Goal: Check status: Check status

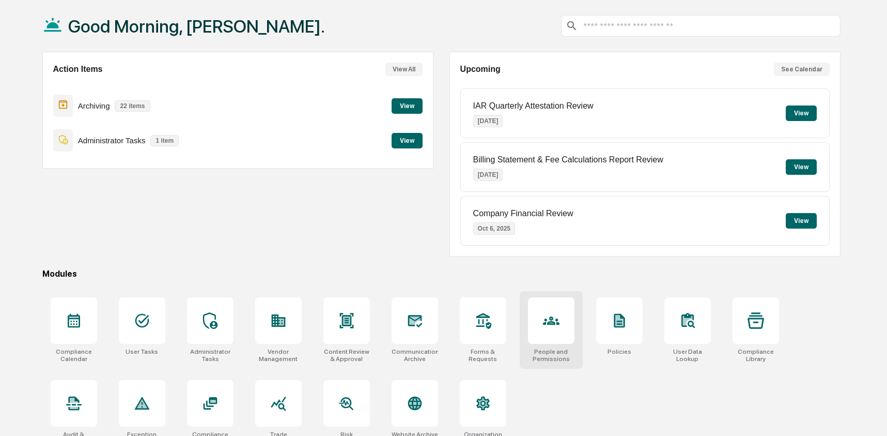
click at [536, 324] on div at bounding box center [551, 320] width 47 height 47
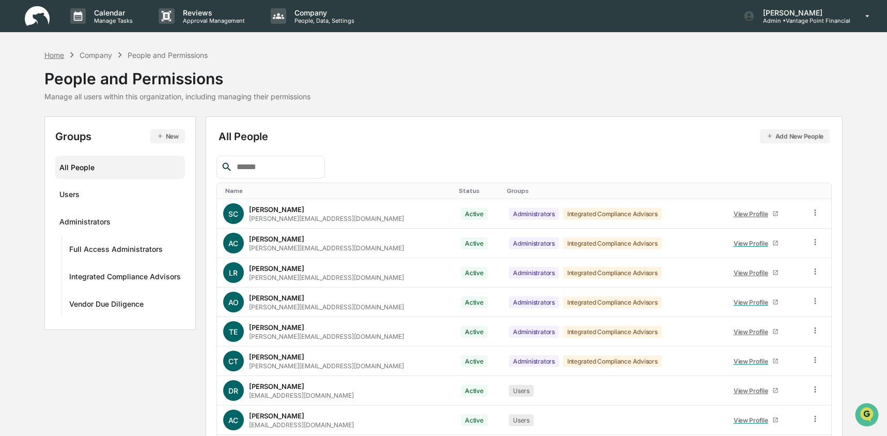
click at [51, 51] on div "Home" at bounding box center [54, 55] width 20 height 9
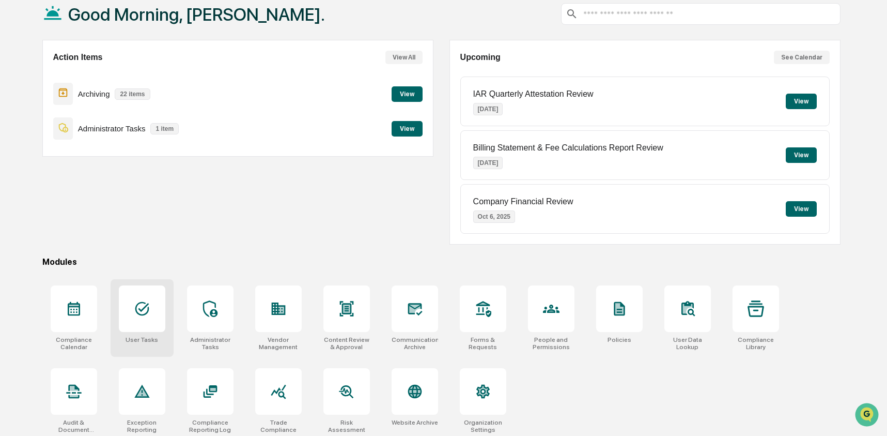
scroll to position [67, 0]
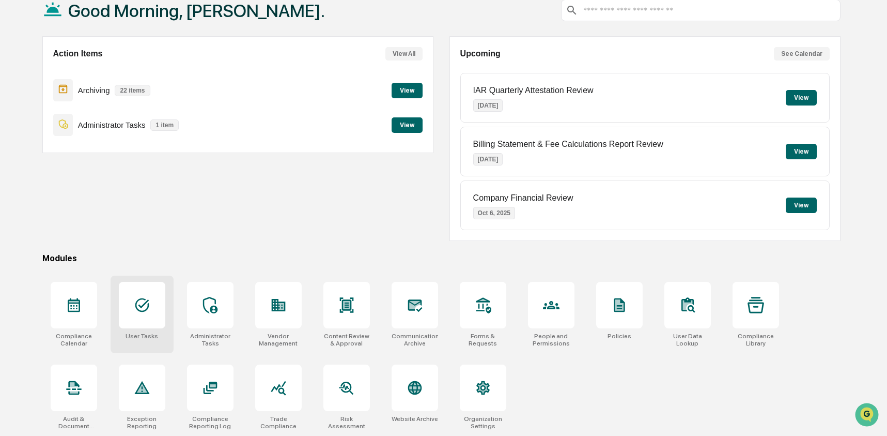
click at [131, 326] on div at bounding box center [142, 305] width 47 height 47
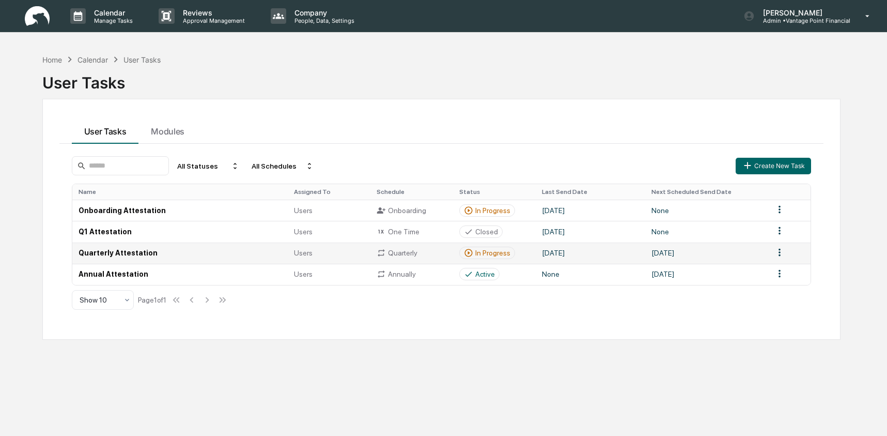
click at [246, 251] on td "Quarterly Attestation" at bounding box center [180, 252] width 216 height 21
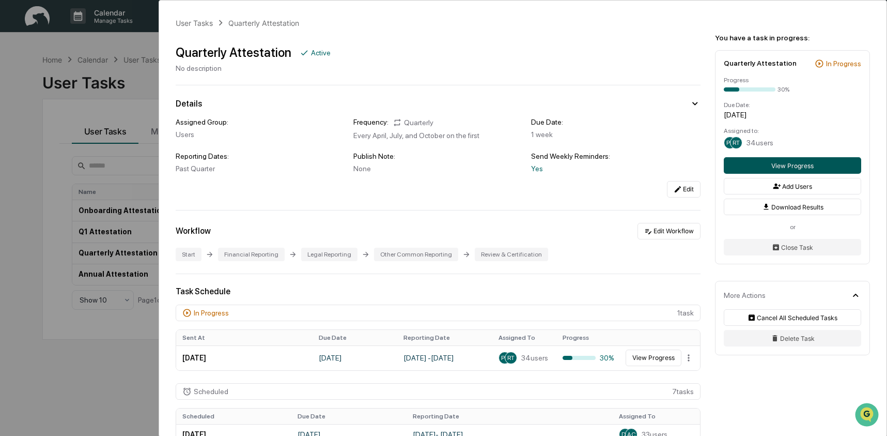
click at [790, 171] on button "View Progress" at bounding box center [792, 165] width 137 height 17
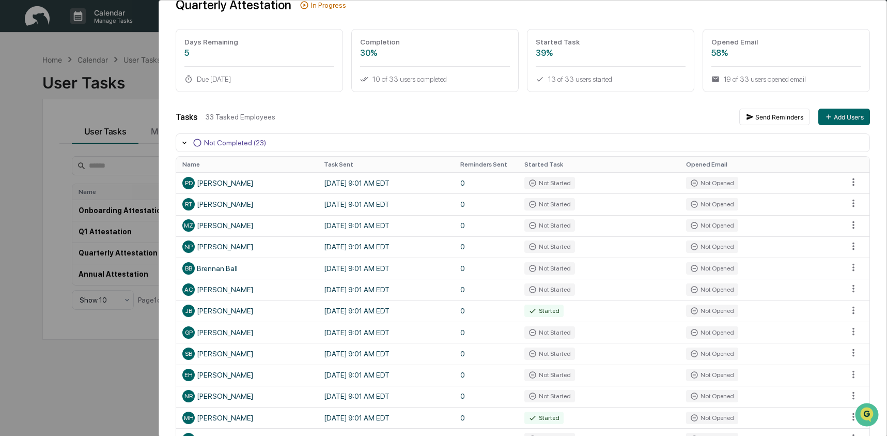
scroll to position [43, 0]
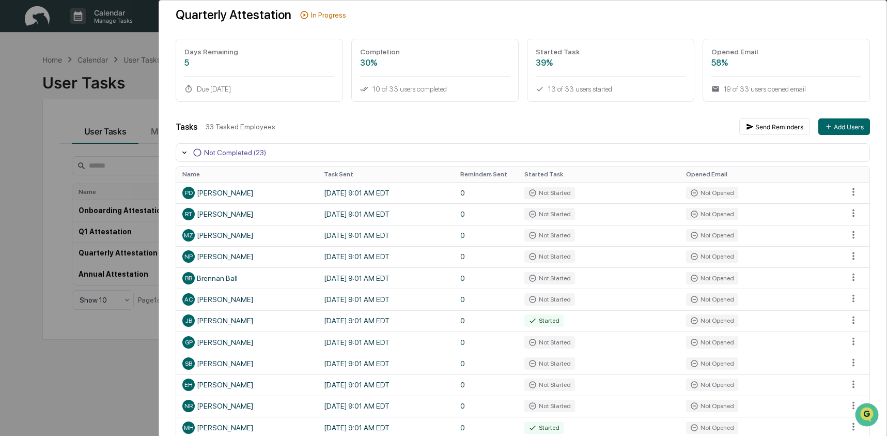
click at [33, 114] on div "User Tasks Quarterly Attestation Task Details Quarterly Attestation In Progress…" at bounding box center [443, 218] width 887 height 436
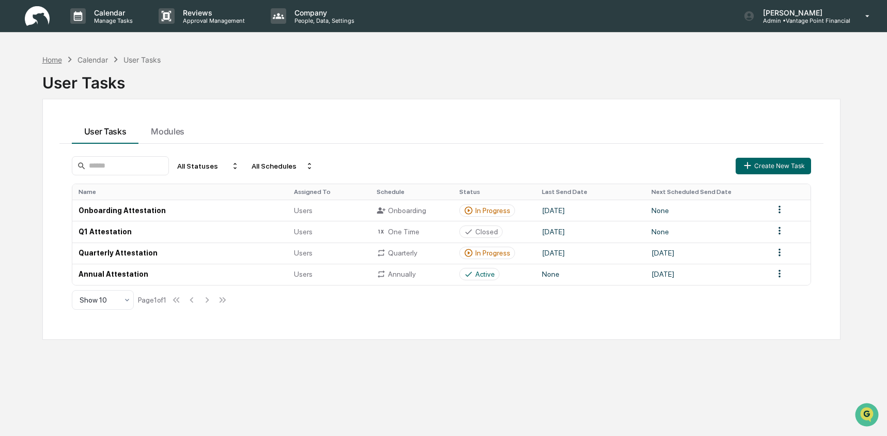
click at [51, 59] on div "Home" at bounding box center [52, 59] width 20 height 9
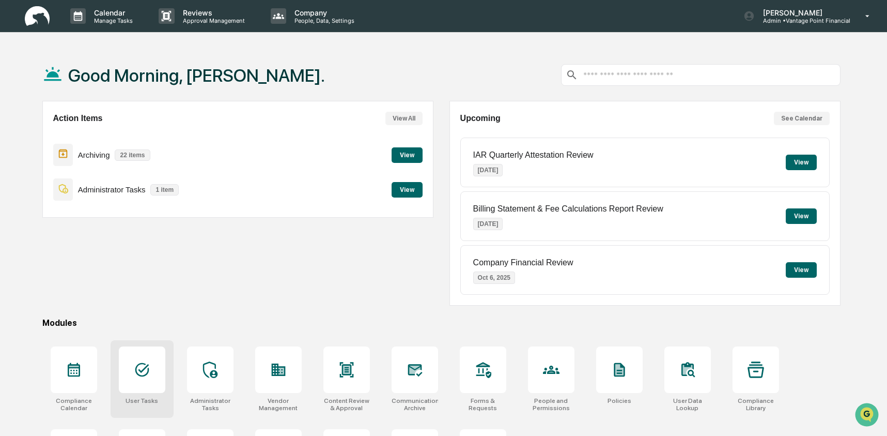
click at [135, 370] on icon at bounding box center [142, 370] width 14 height 14
